Goal: Information Seeking & Learning: Check status

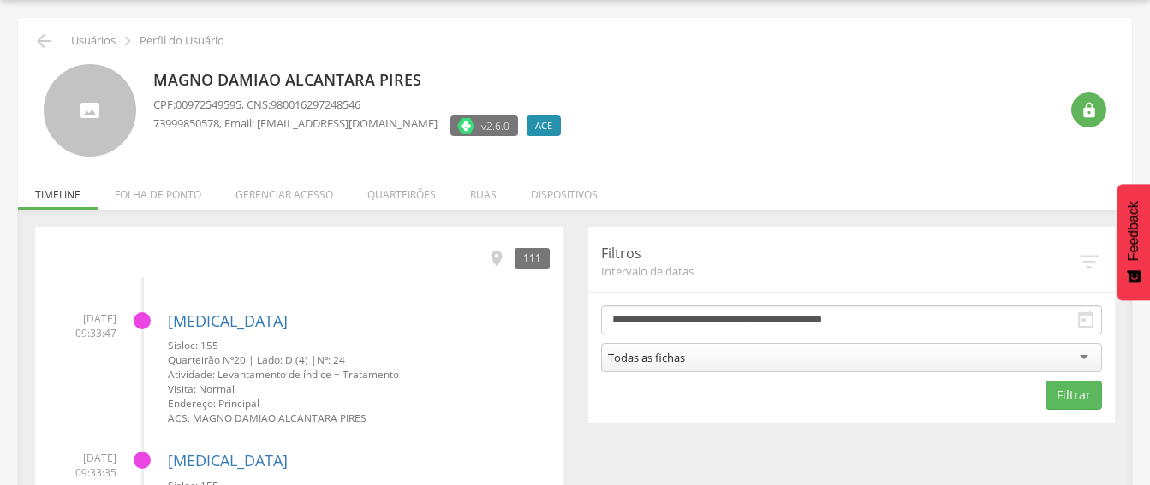
scroll to position [51, 0]
click at [45, 44] on icon "" at bounding box center [43, 41] width 21 height 21
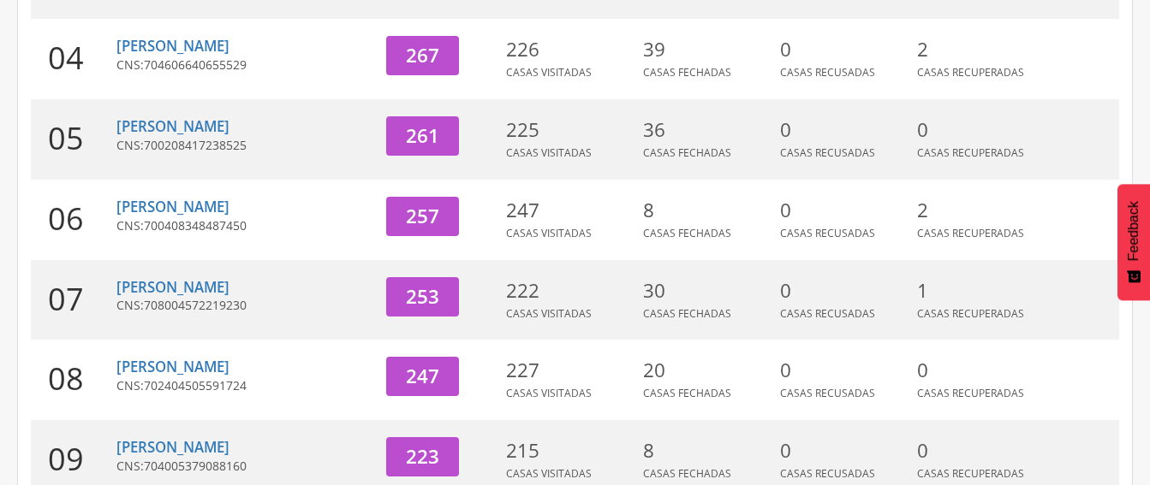
scroll to position [704, 0]
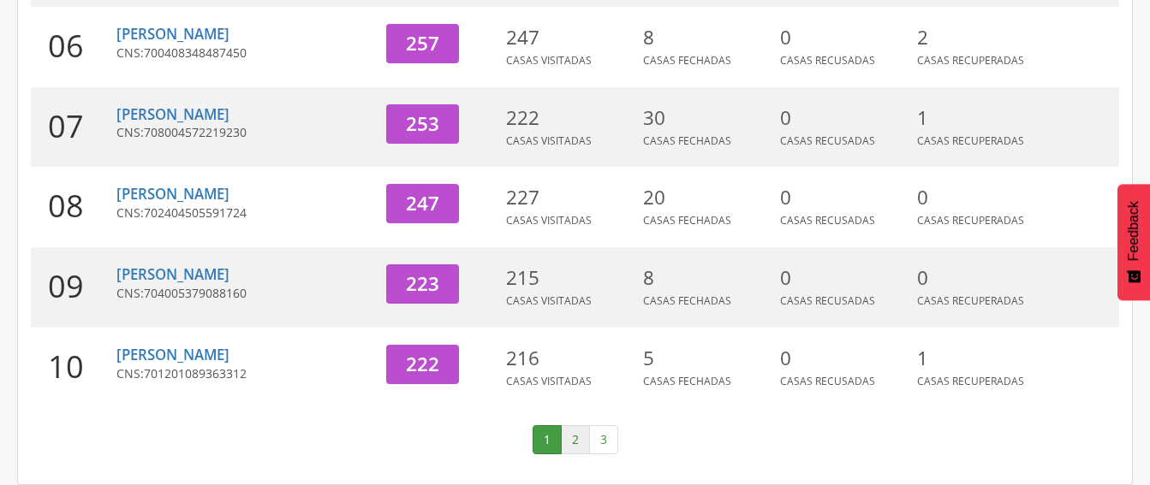
click at [568, 431] on link "2" at bounding box center [575, 439] width 29 height 29
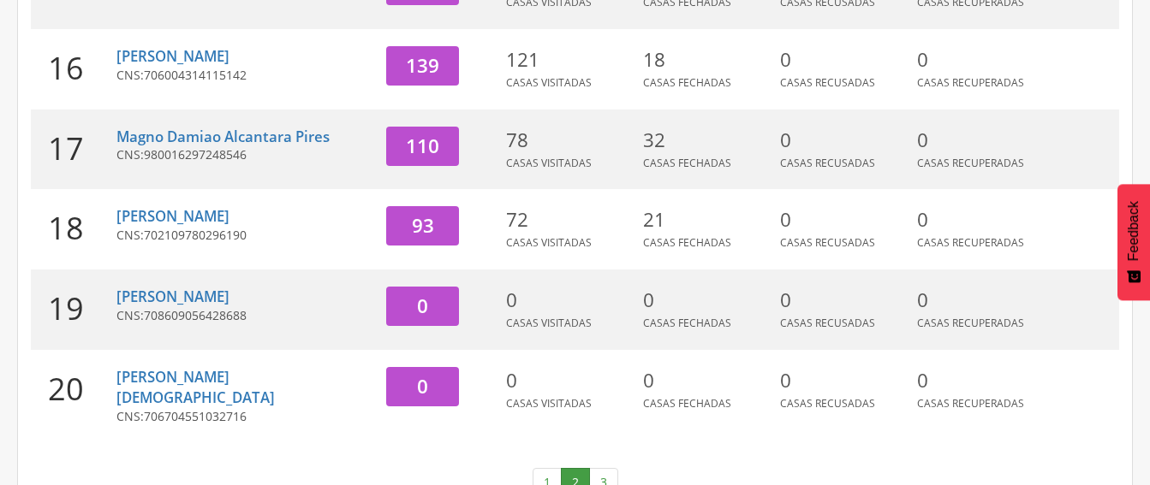
scroll to position [724, 0]
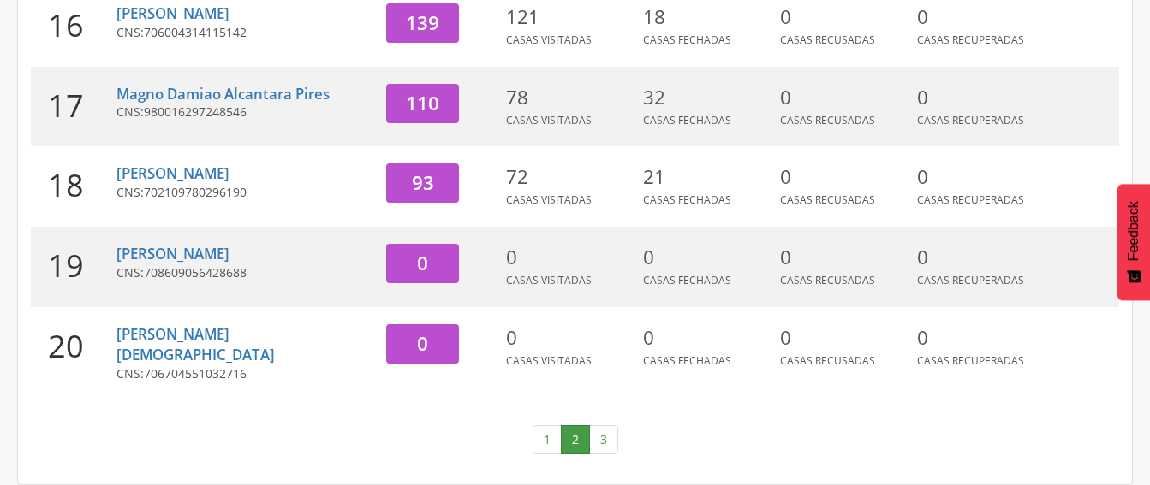
click at [599, 439] on link "3" at bounding box center [603, 439] width 29 height 29
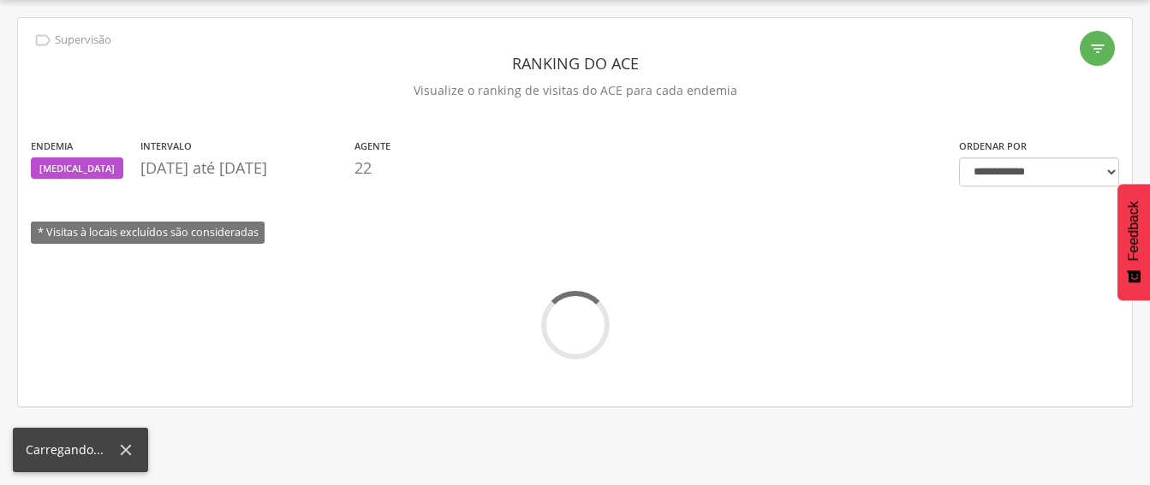
scroll to position [61, 0]
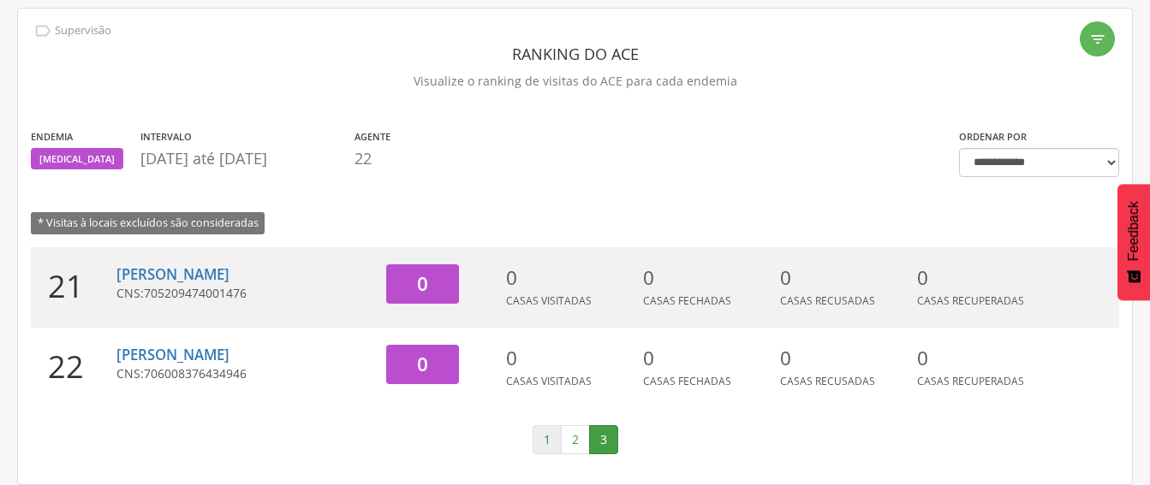
click at [549, 444] on link "1" at bounding box center [546, 439] width 29 height 29
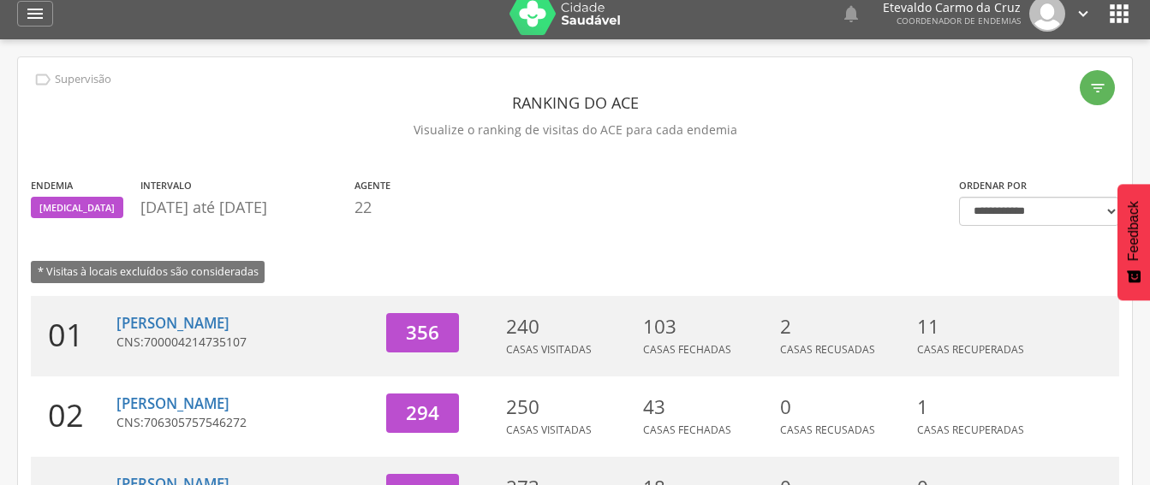
scroll to position [0, 0]
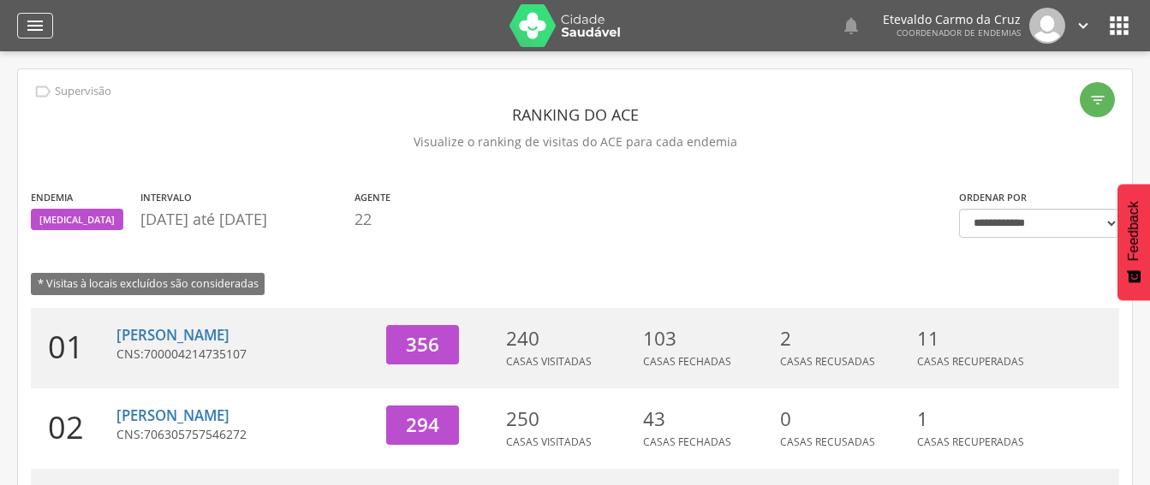
click at [39, 27] on icon "" at bounding box center [35, 25] width 21 height 21
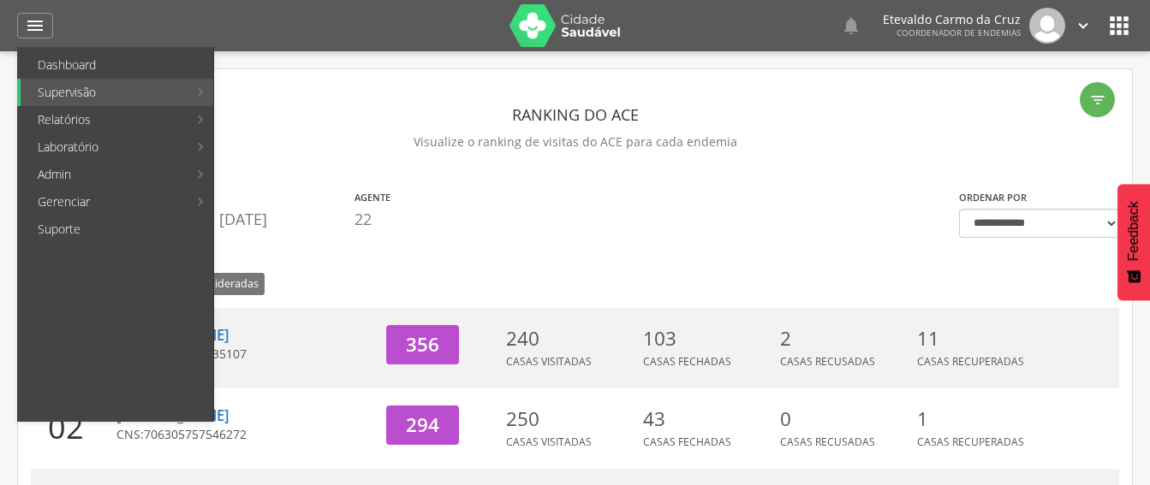
click at [329, 175] on link "Acompanhamento PNCD" at bounding box center [313, 174] width 193 height 27
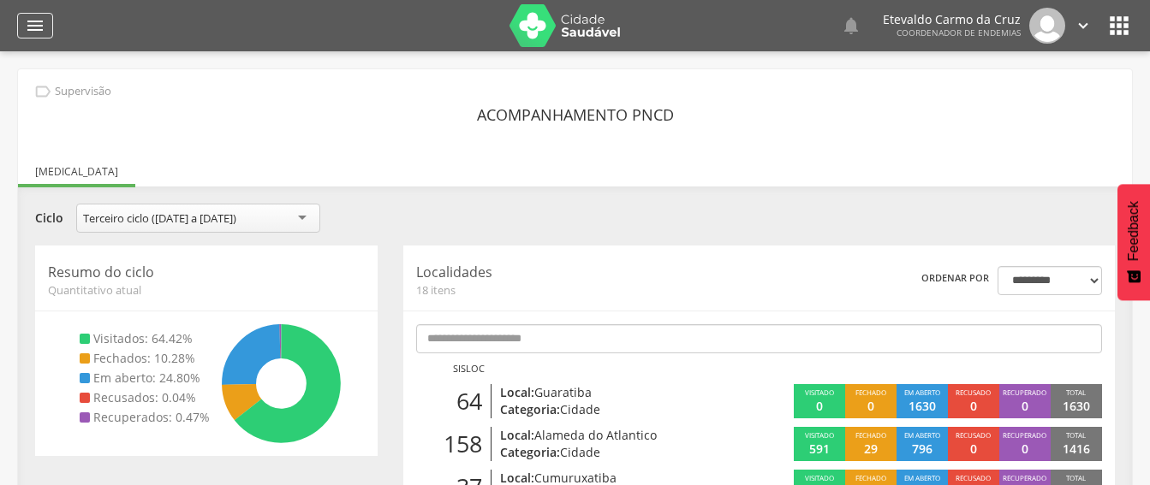
click at [34, 16] on icon "" at bounding box center [35, 25] width 21 height 21
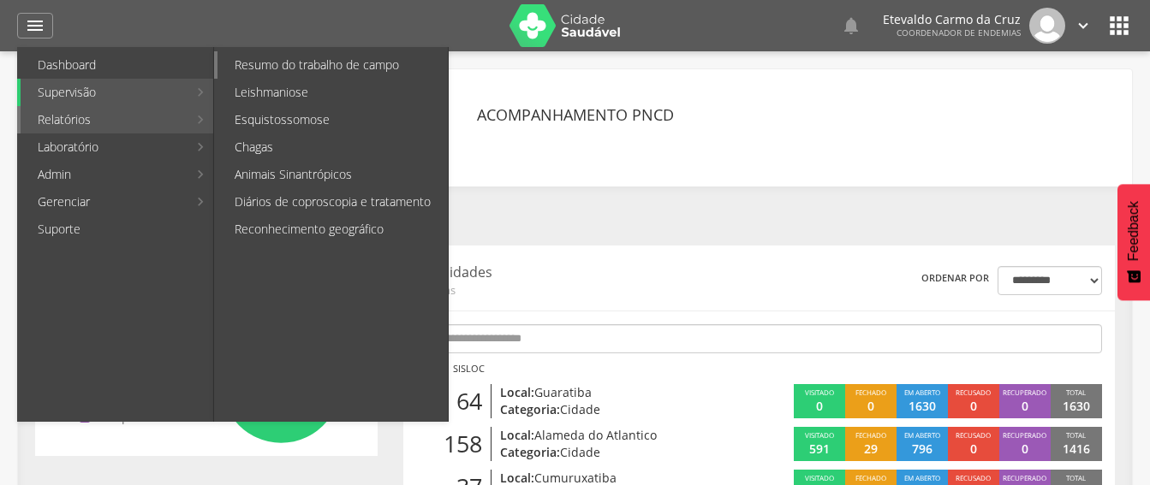
click at [328, 62] on link "Resumo do trabalho de campo" at bounding box center [332, 64] width 230 height 27
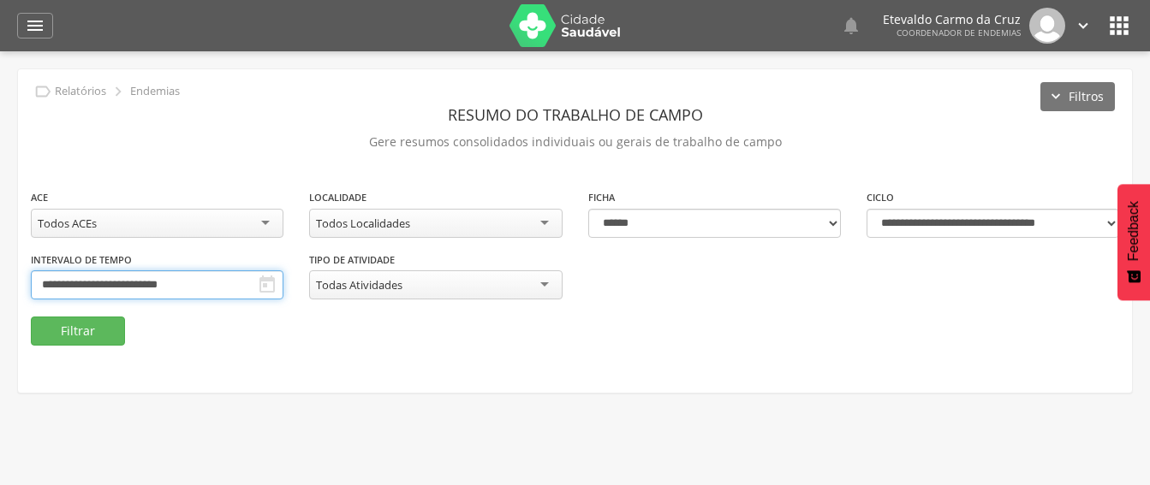
click at [198, 290] on input "**********" at bounding box center [157, 284] width 253 height 29
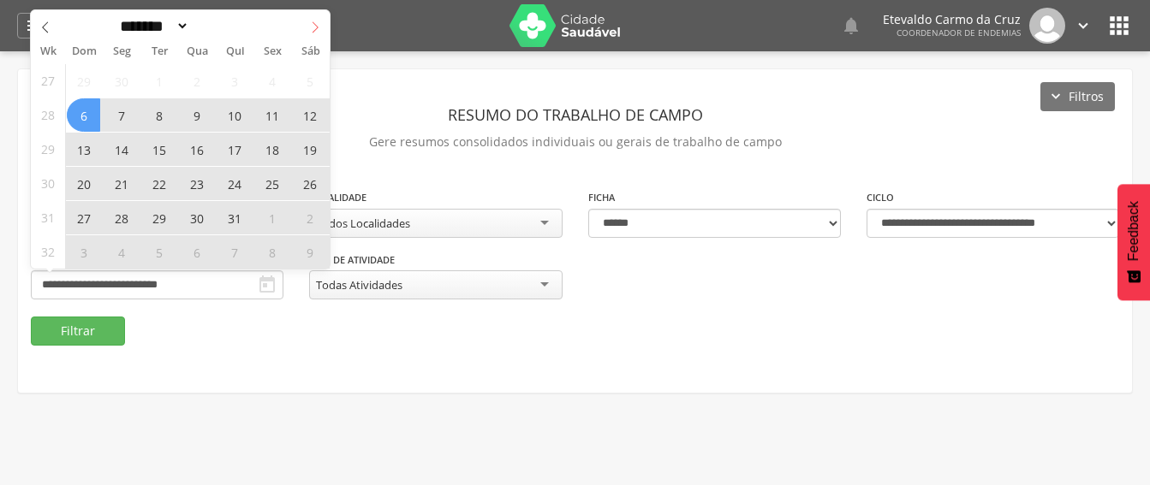
click at [313, 27] on icon at bounding box center [315, 27] width 12 height 12
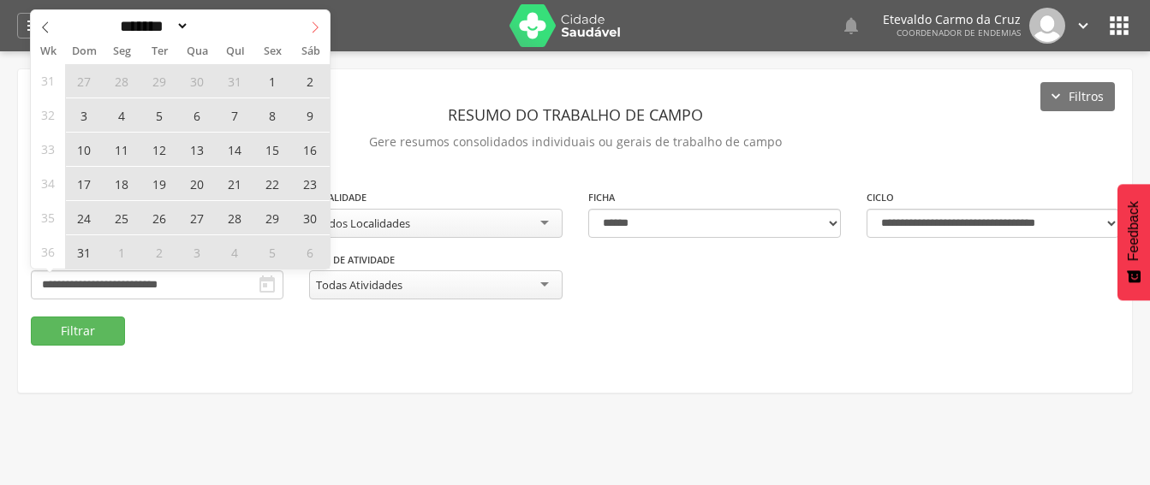
click at [313, 27] on icon at bounding box center [315, 27] width 12 height 12
select select "*"
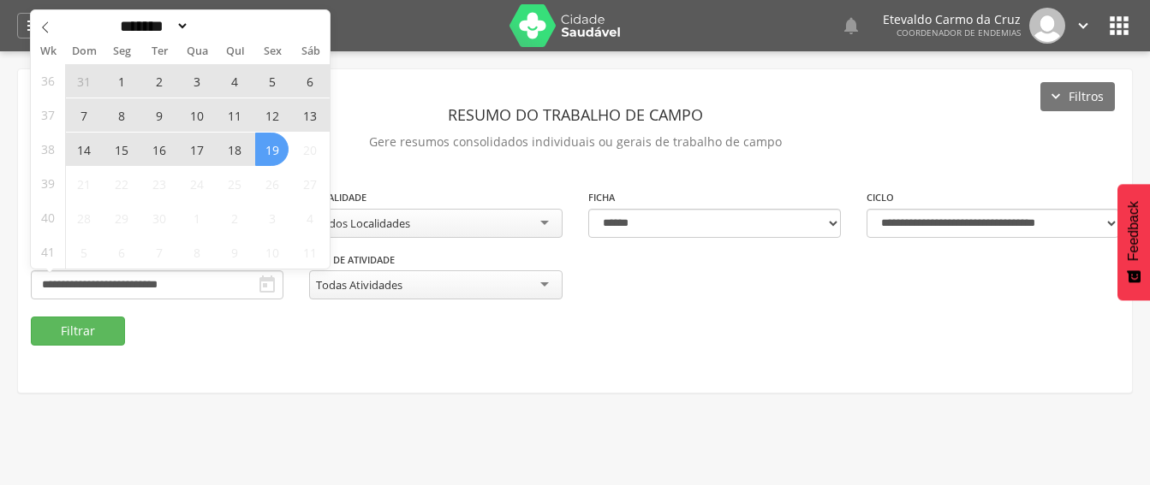
click at [79, 113] on span "7" at bounding box center [83, 114] width 33 height 33
type input "**********"
